Goal: Check status: Check status

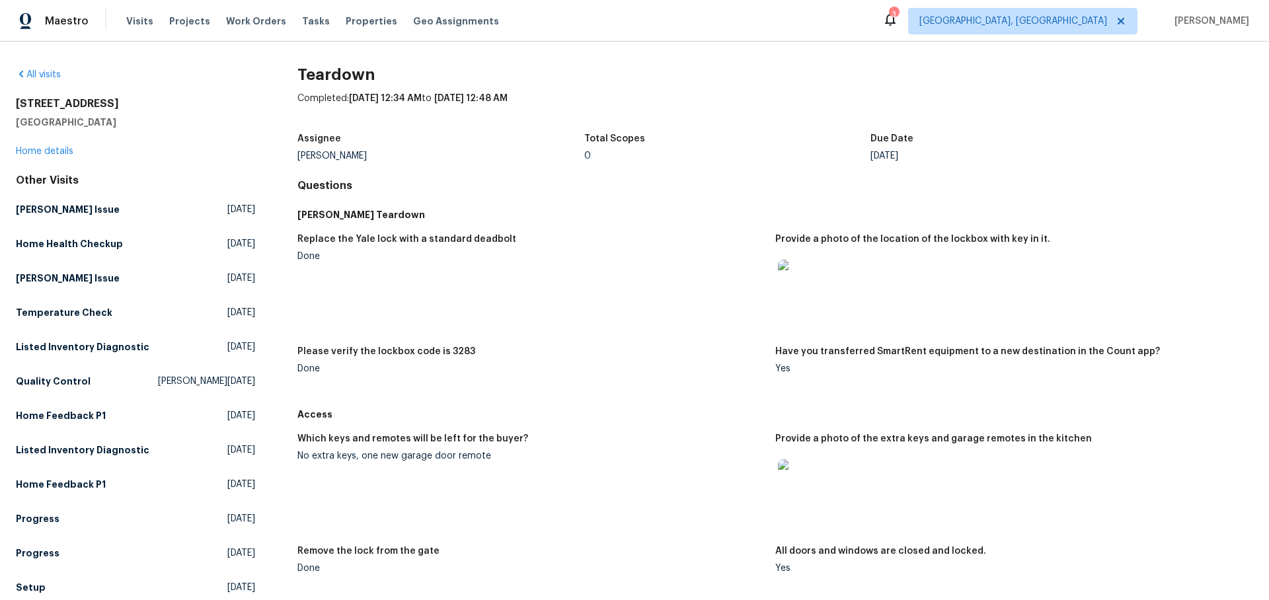
click at [789, 276] on img at bounding box center [799, 281] width 42 height 42
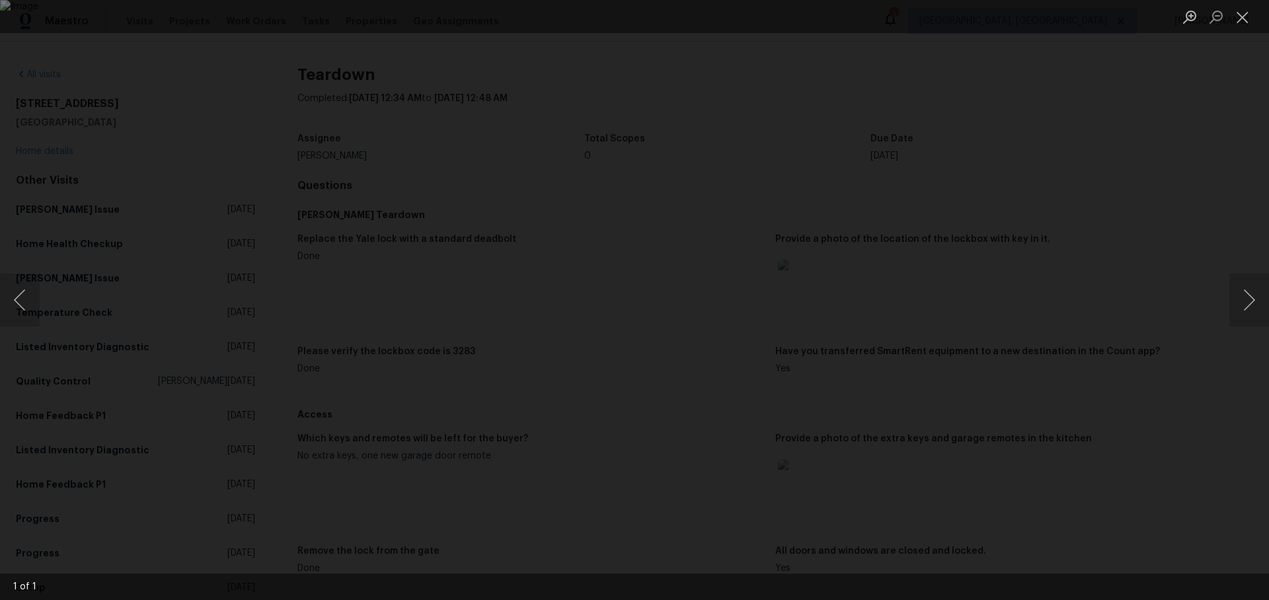
click at [1142, 212] on div "Lightbox" at bounding box center [634, 300] width 1269 height 600
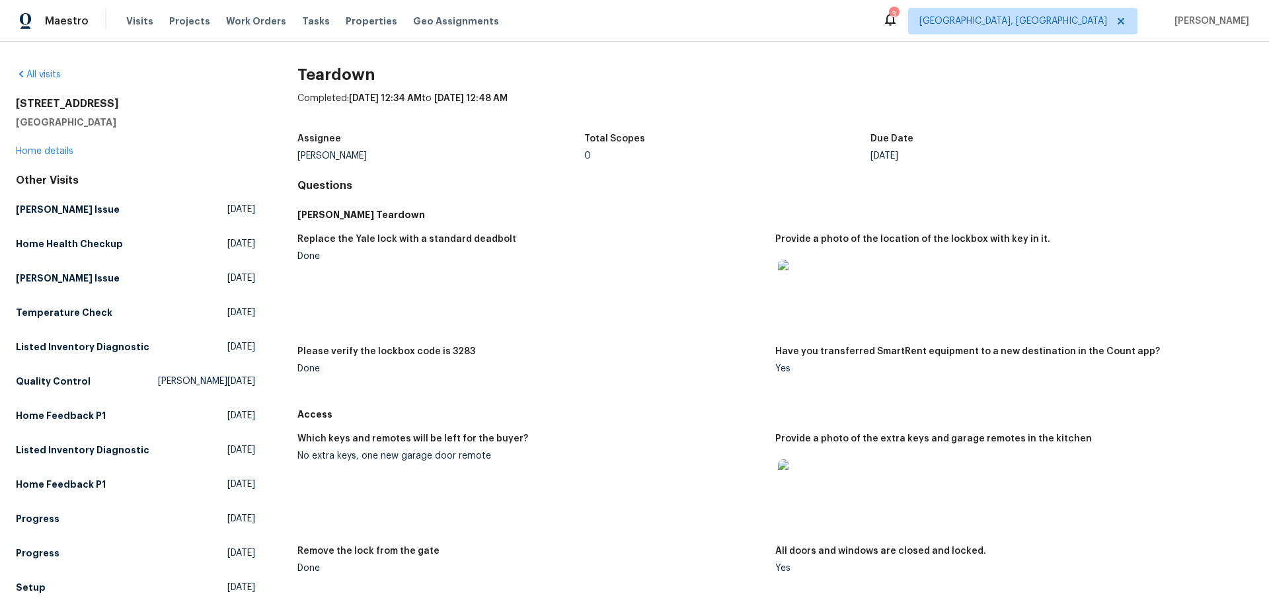
click at [790, 479] on img at bounding box center [799, 480] width 42 height 42
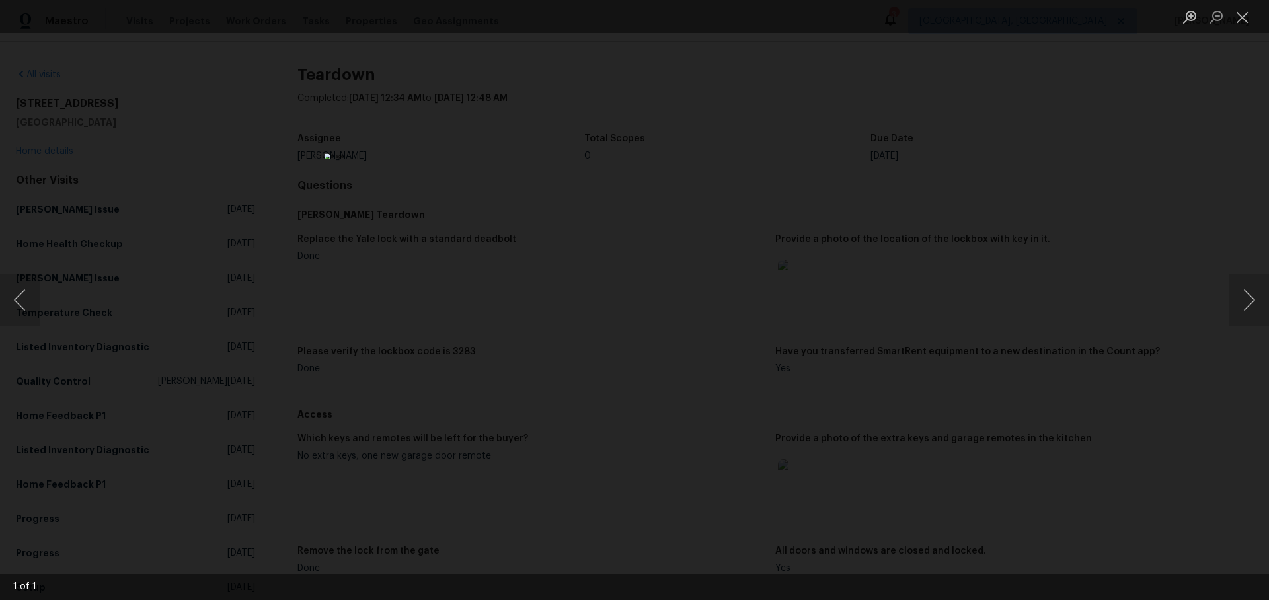
click at [1109, 338] on div "Lightbox" at bounding box center [634, 300] width 1269 height 600
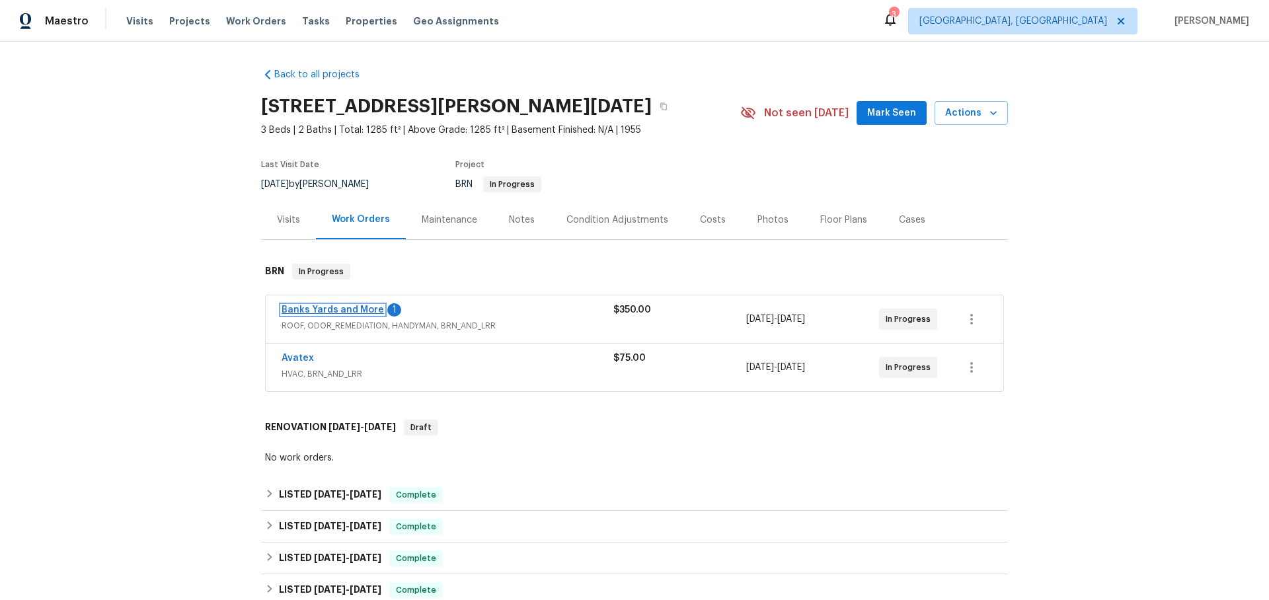
click at [329, 309] on link "Banks Yards and More" at bounding box center [332, 309] width 102 height 9
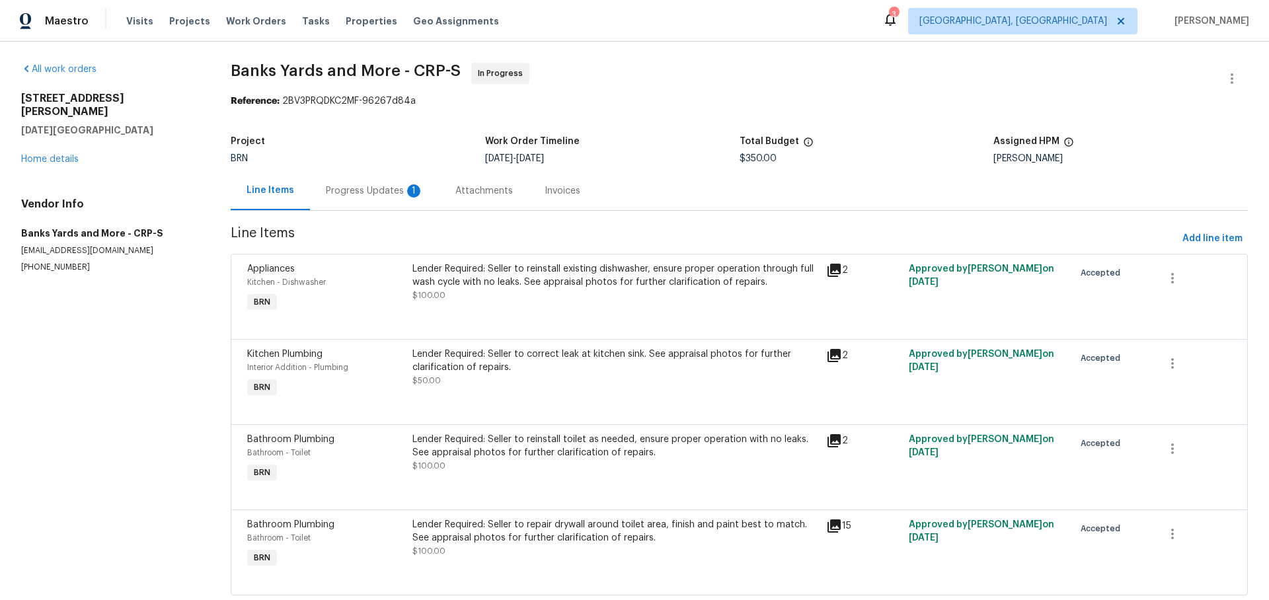
click at [346, 193] on div "Progress Updates 1" at bounding box center [375, 190] width 98 height 13
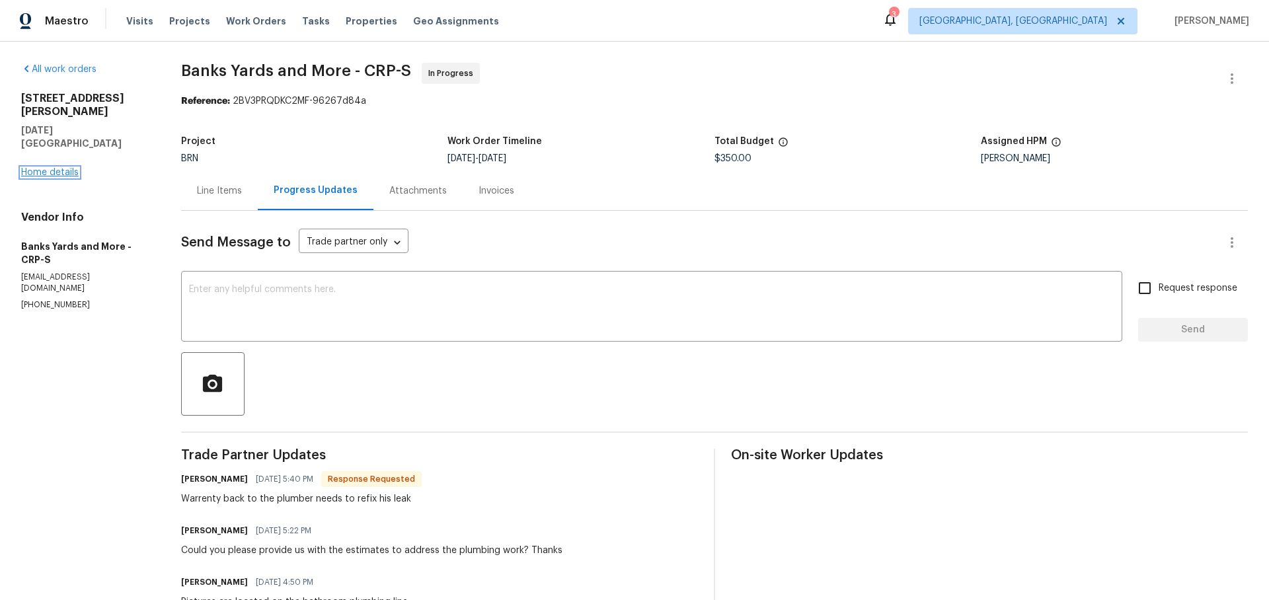
click at [54, 168] on link "Home details" at bounding box center [49, 172] width 57 height 9
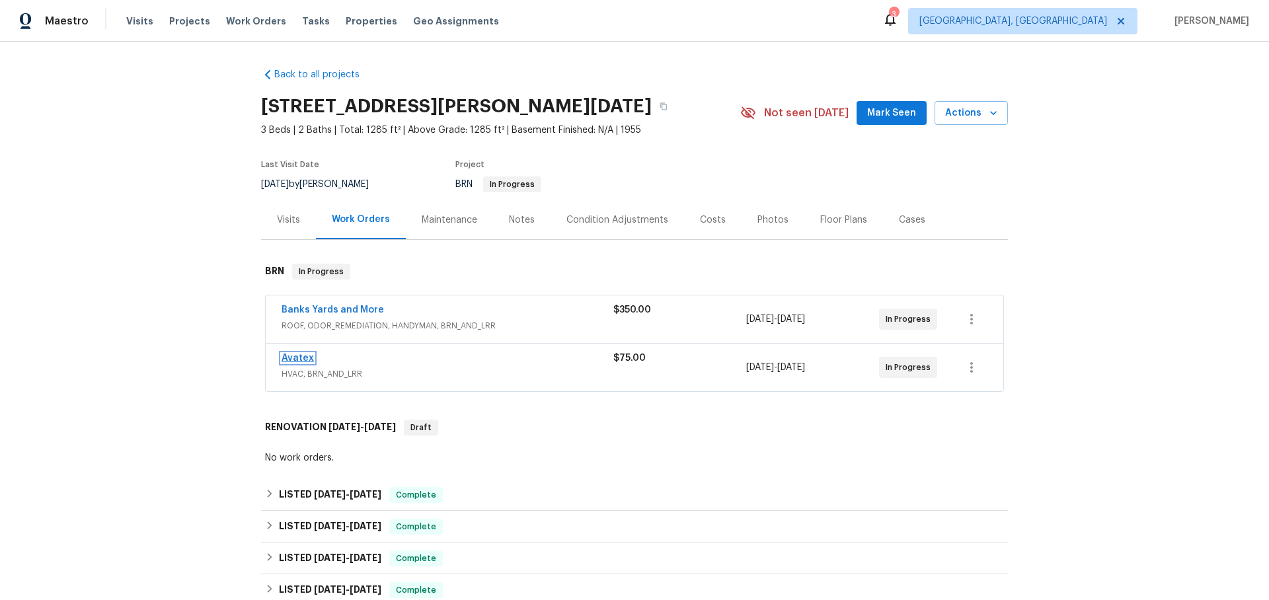
click at [291, 354] on link "Avatex" at bounding box center [297, 357] width 32 height 9
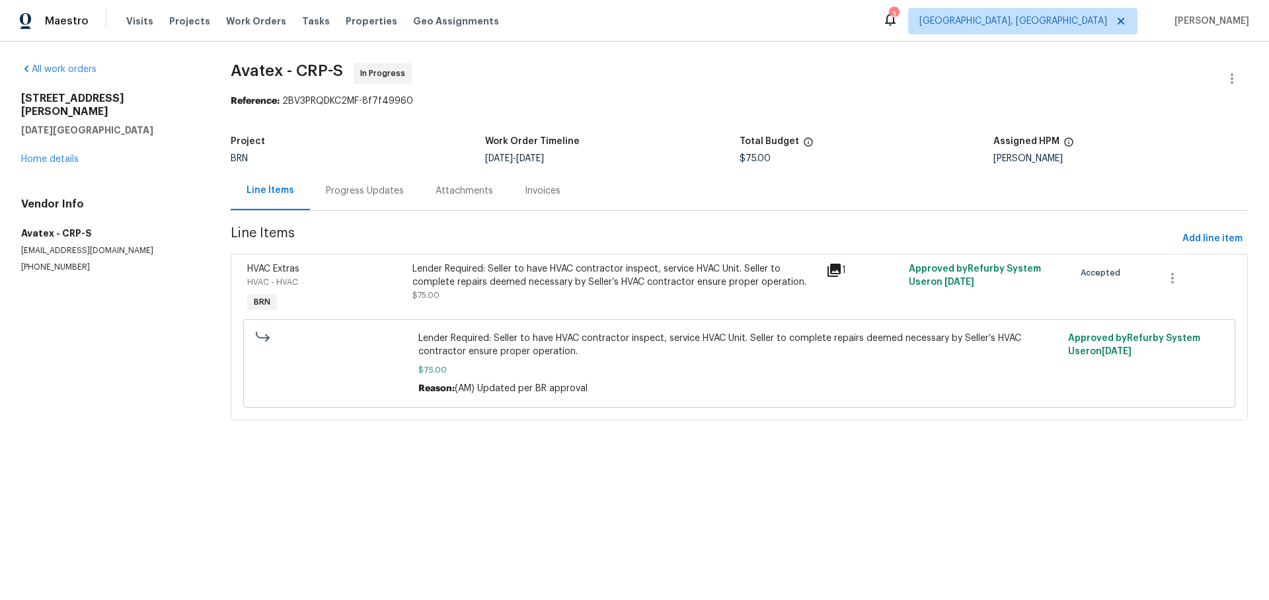
click at [352, 192] on div "Progress Updates" at bounding box center [365, 190] width 78 height 13
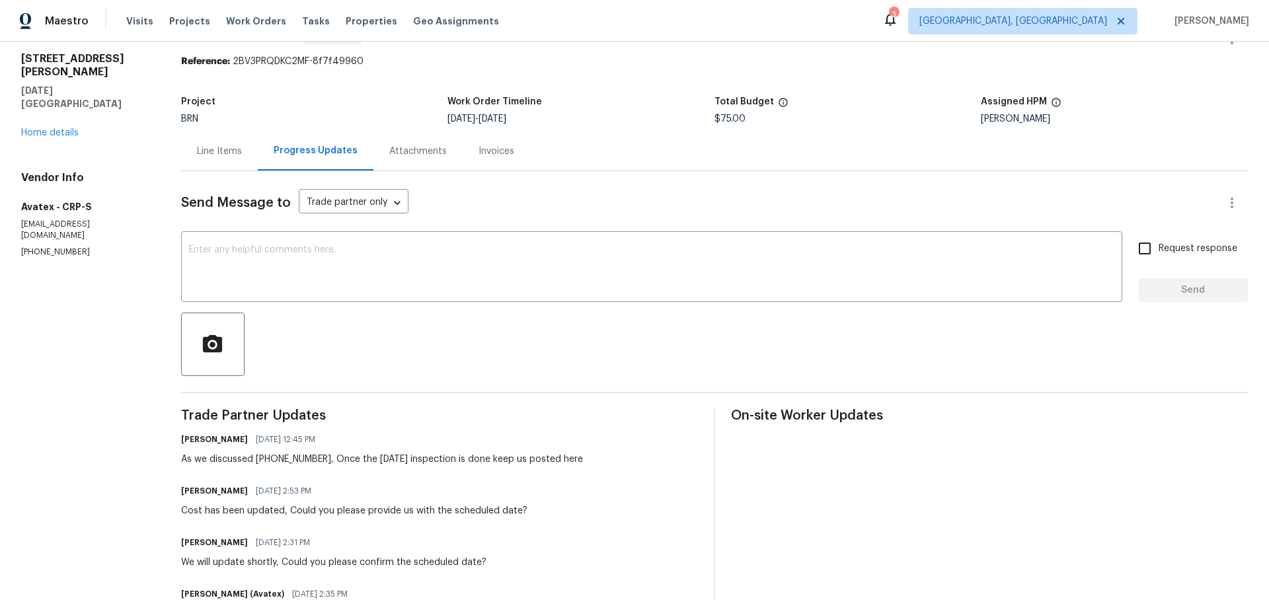
scroll to position [47, 0]
